Goal: Navigation & Orientation: Find specific page/section

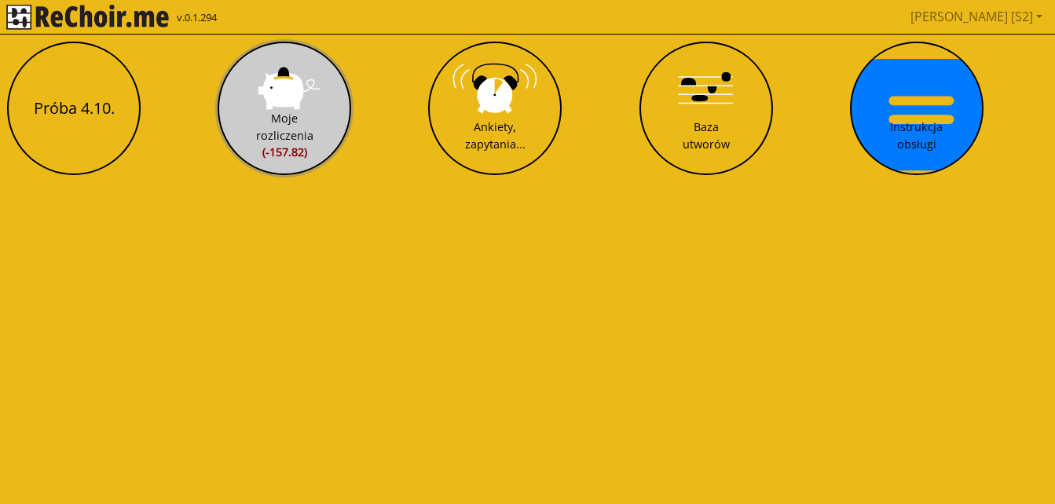
click at [295, 130] on div "Moje rozliczenia (-157.82)" at bounding box center [284, 135] width 57 height 51
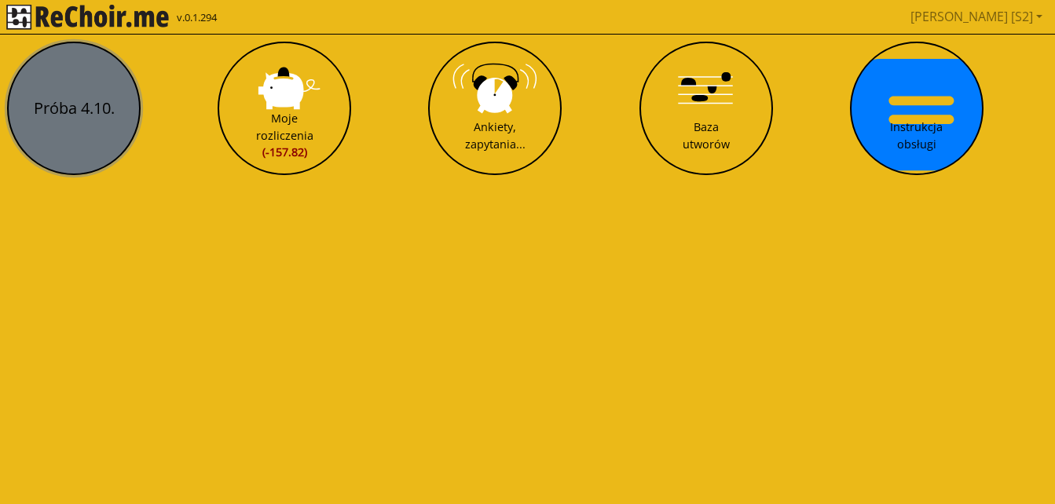
click at [68, 123] on button "Próba 4.10." at bounding box center [74, 109] width 134 height 134
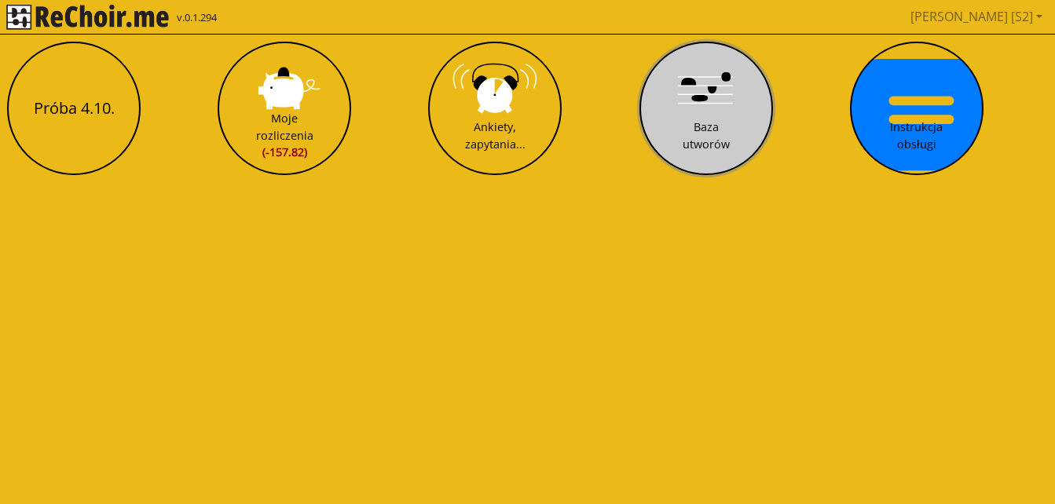
click at [720, 146] on div "Baza utworów" at bounding box center [705, 136] width 47 height 34
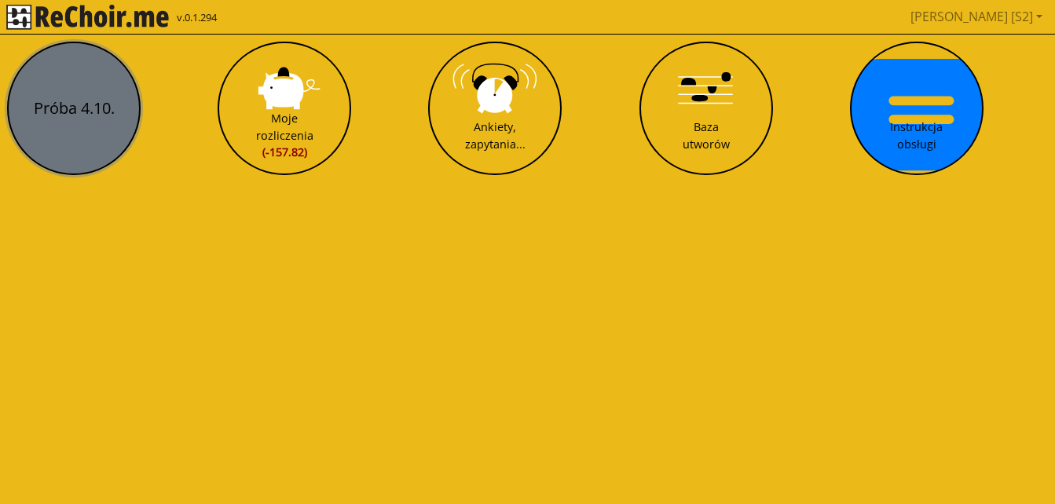
click at [75, 101] on button "Próba 4.10." at bounding box center [74, 109] width 134 height 134
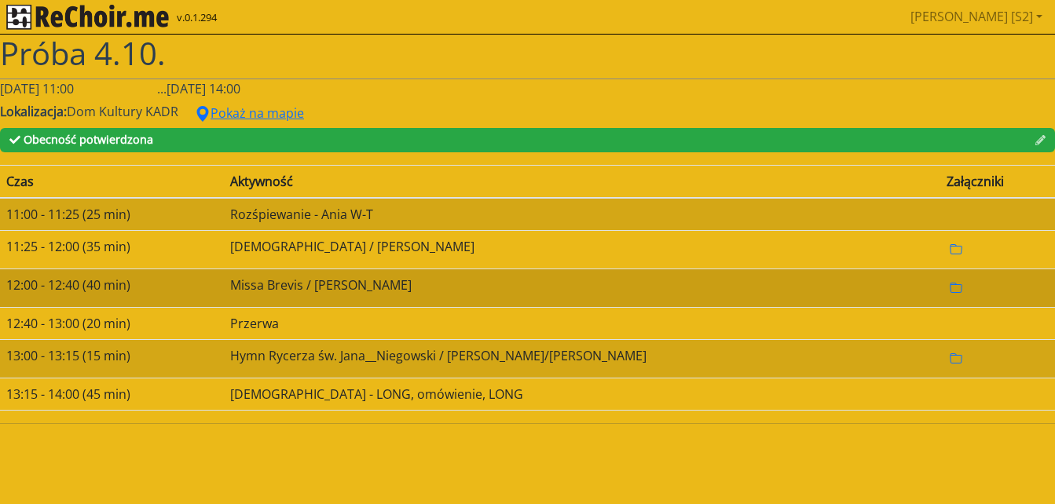
click at [940, 284] on td at bounding box center [997, 288] width 115 height 38
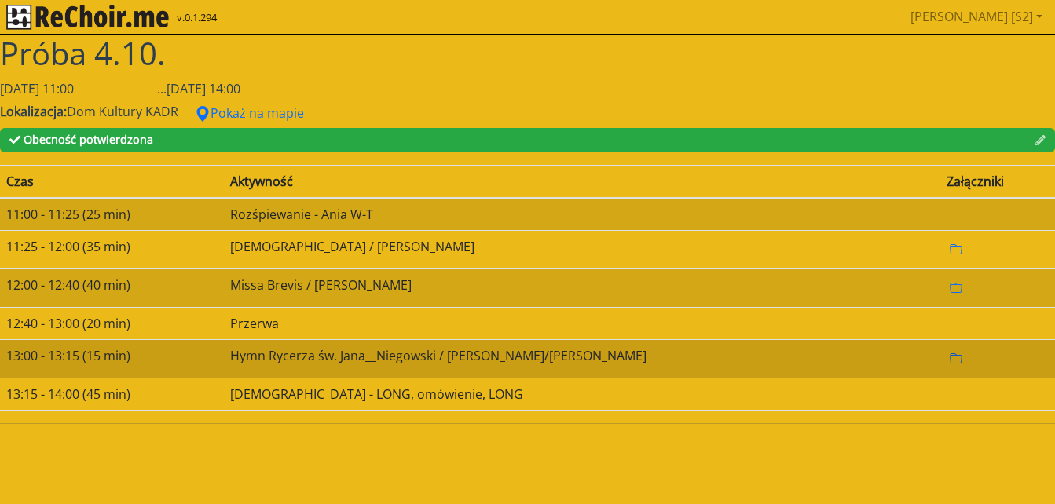
click at [949, 358] on icon "folder" at bounding box center [955, 359] width 13 height 13
